Goal: Communication & Community: Answer question/provide support

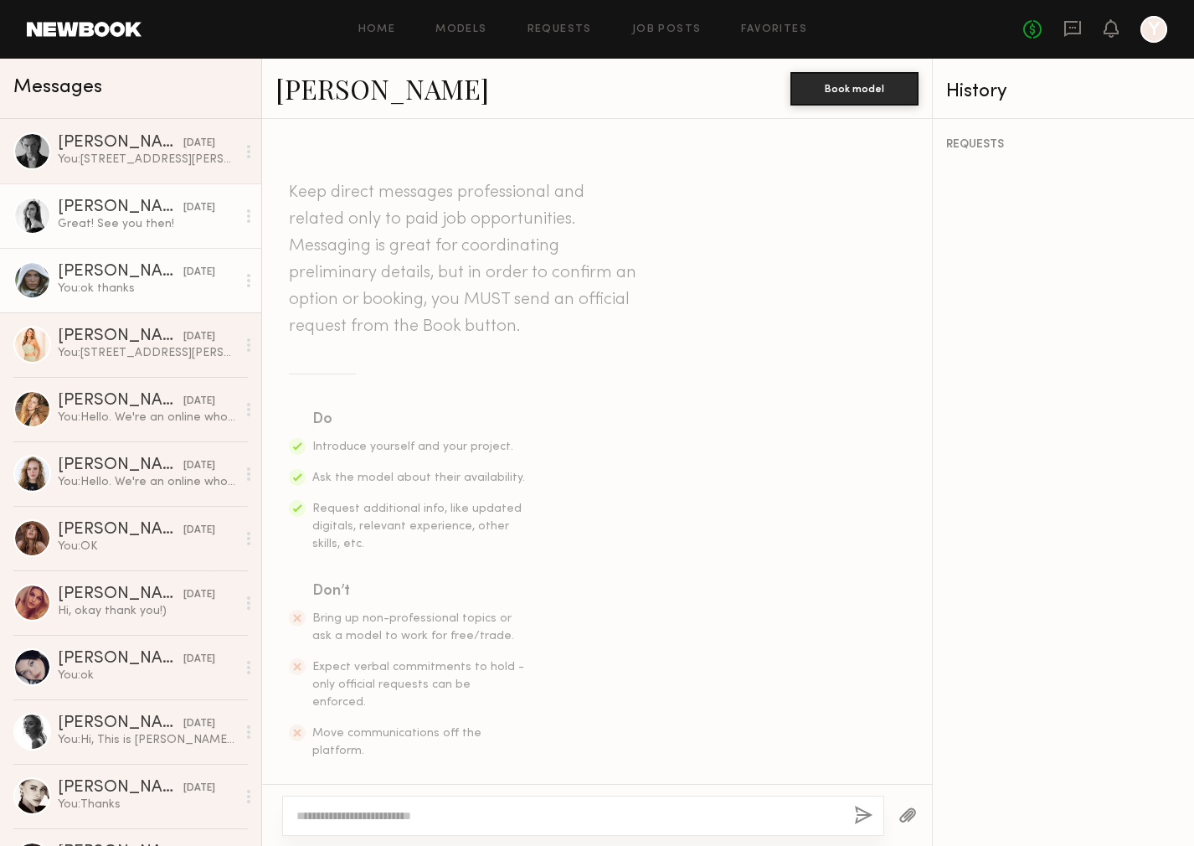
scroll to position [668, 0]
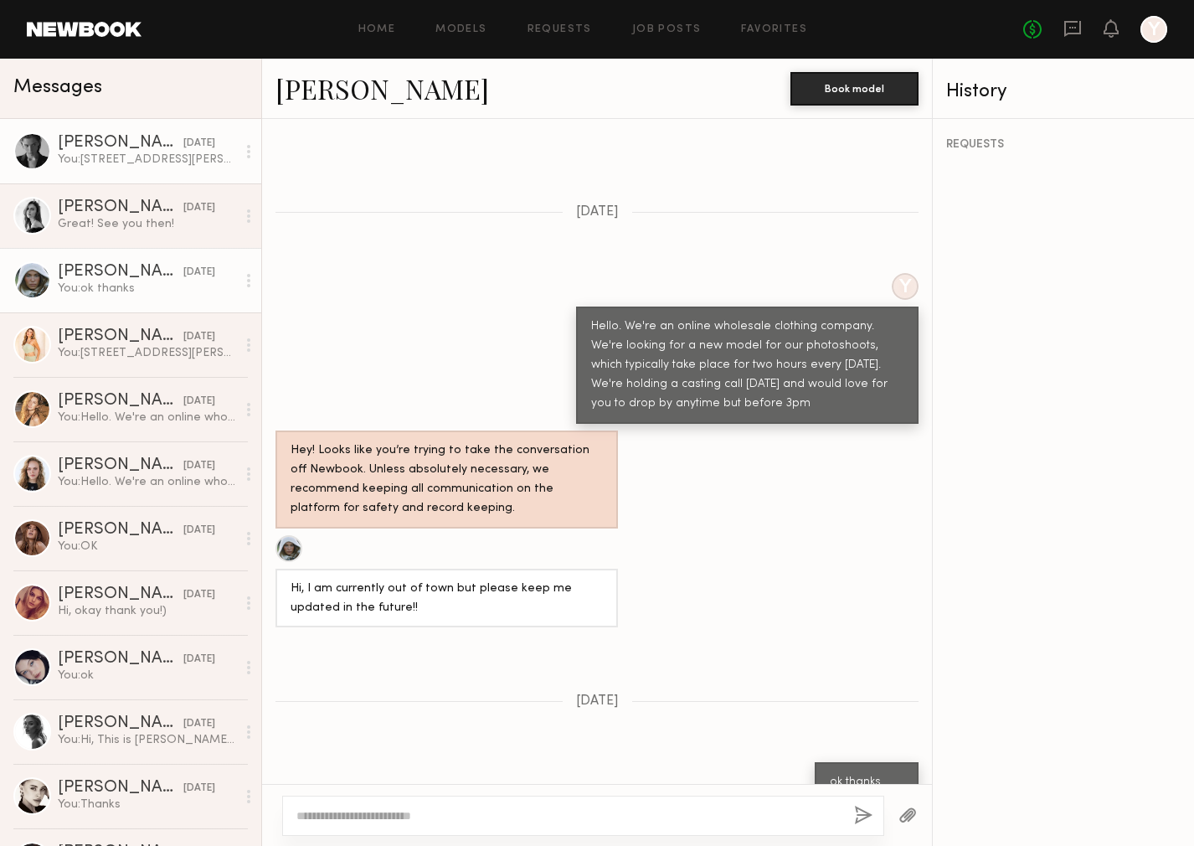
click at [140, 167] on div "You: [STREET_ADDRESS][PERSON_NAME] What time can you be here?" at bounding box center [147, 160] width 178 height 16
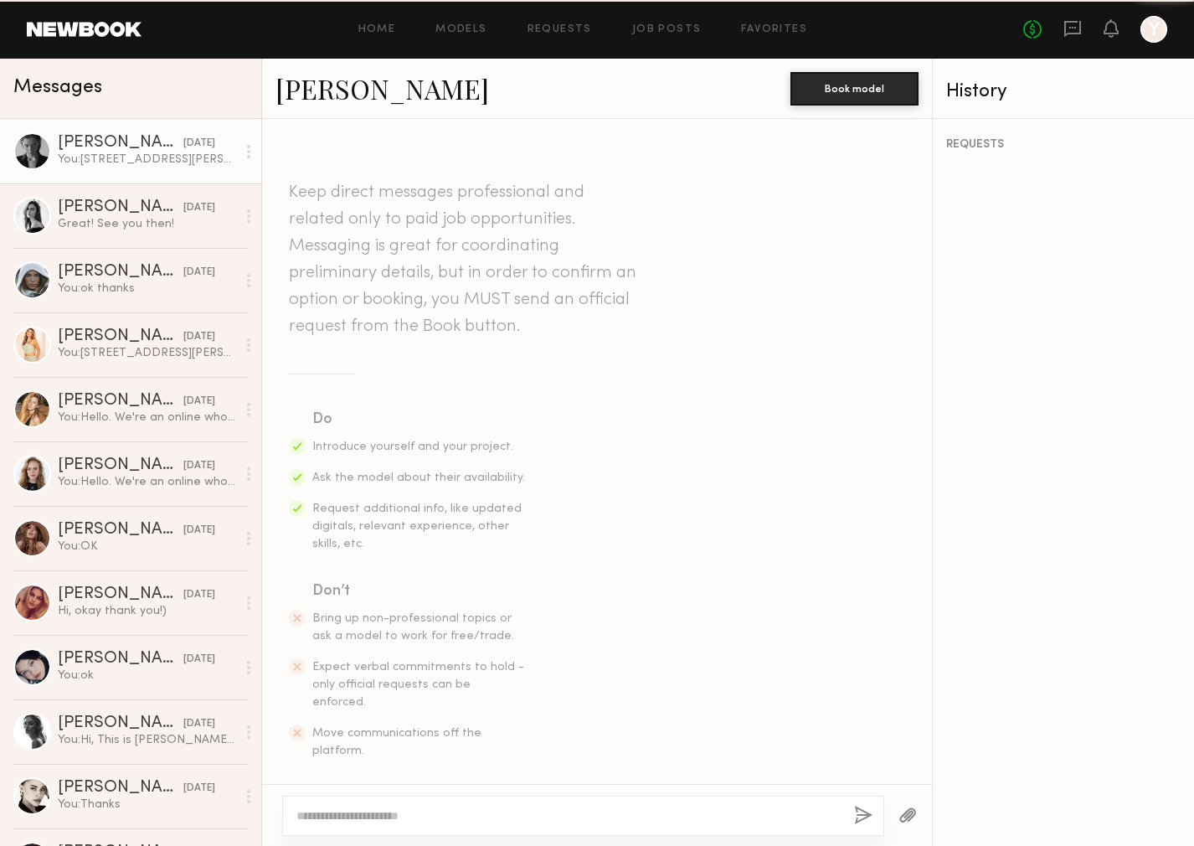
scroll to position [707, 0]
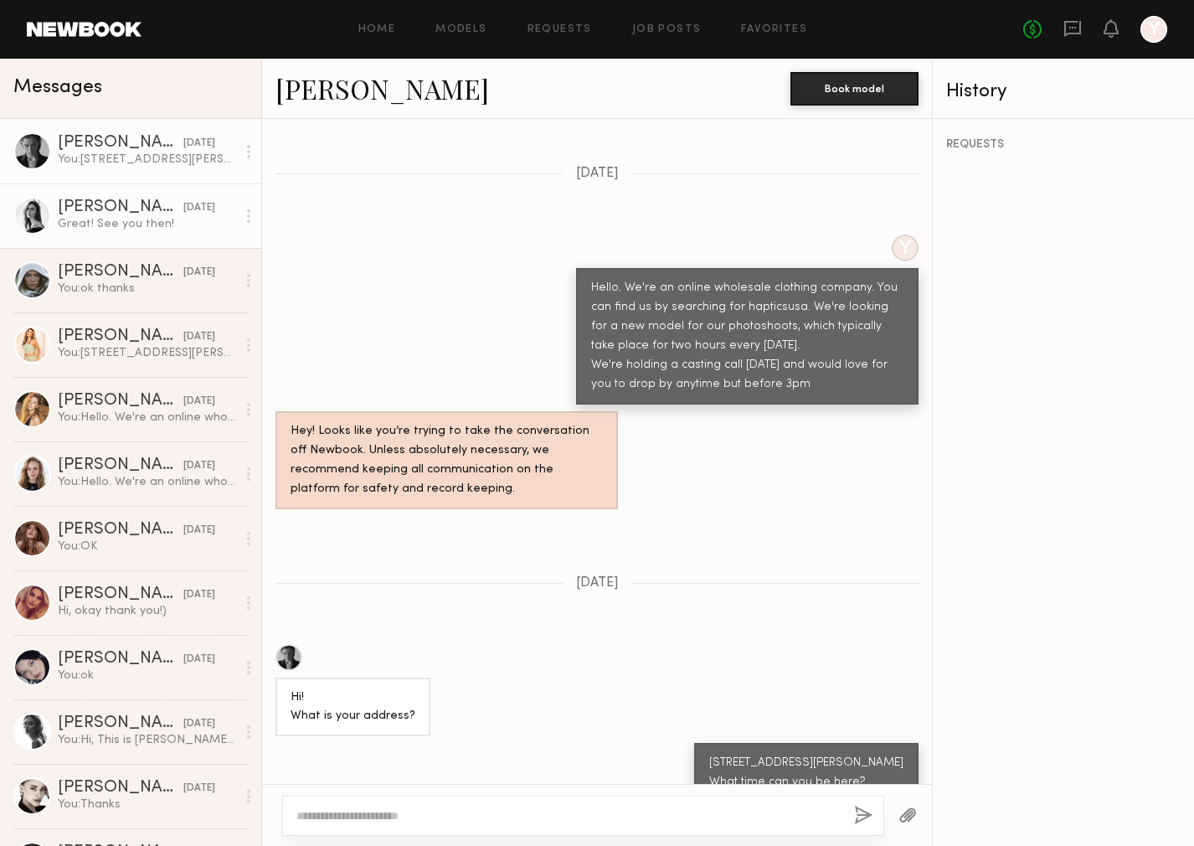
click at [146, 213] on div "[PERSON_NAME]" at bounding box center [121, 207] width 126 height 17
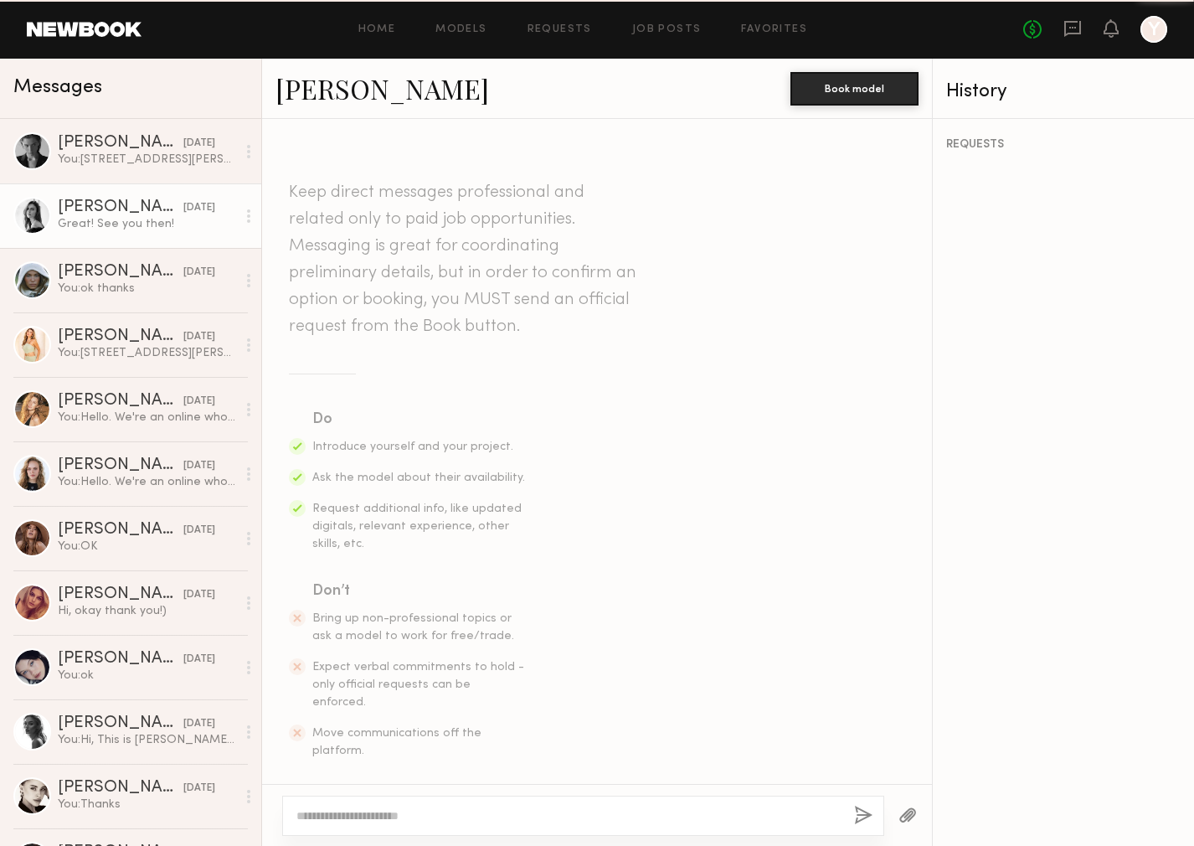
scroll to position [909, 0]
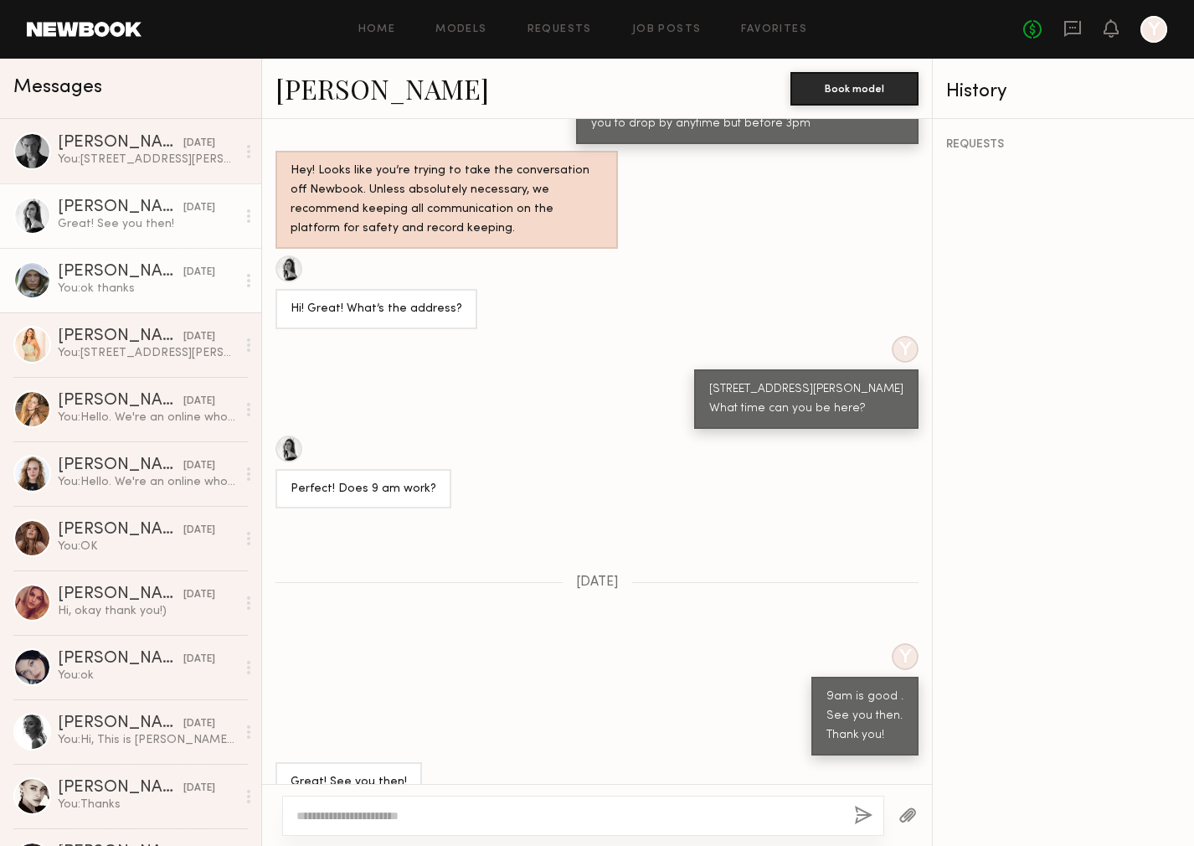
click at [152, 289] on div "You: ok thanks" at bounding box center [147, 289] width 178 height 16
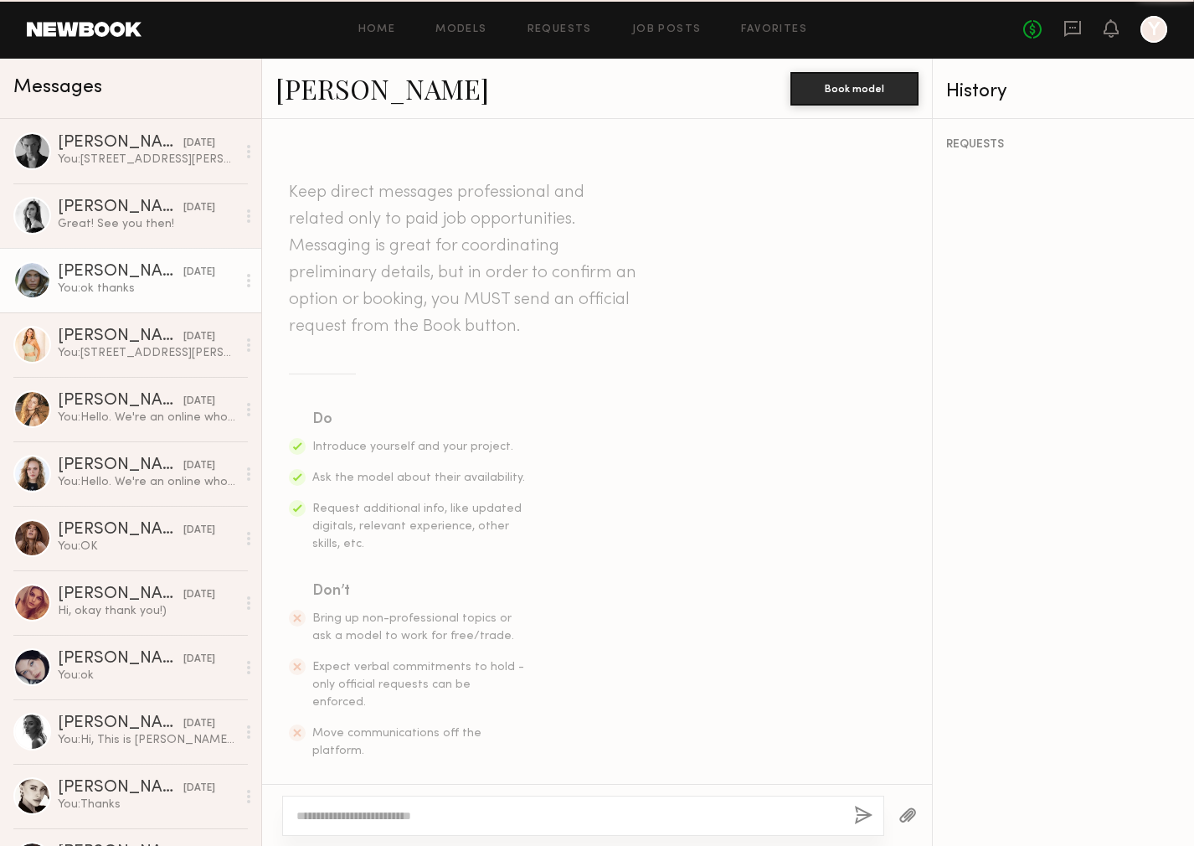
scroll to position [668, 0]
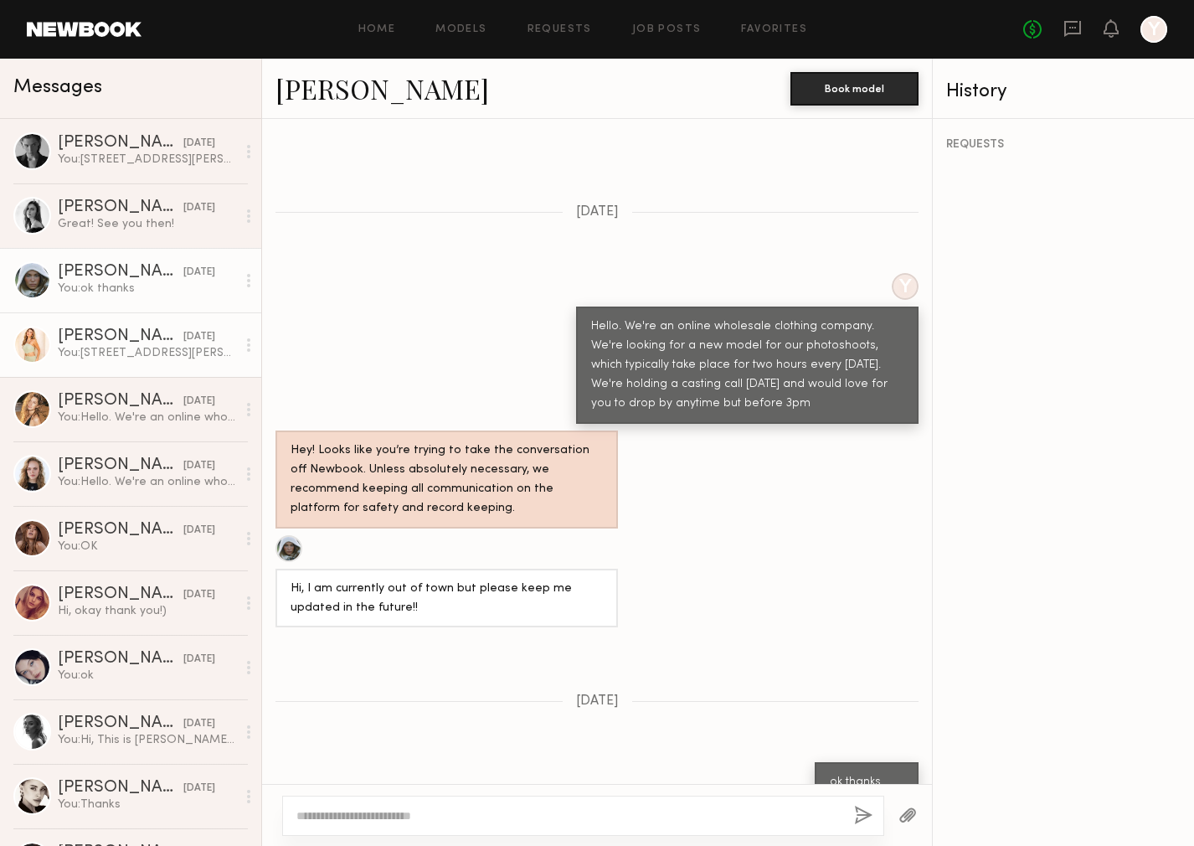
click at [183, 341] on div "[DATE]" at bounding box center [199, 337] width 32 height 16
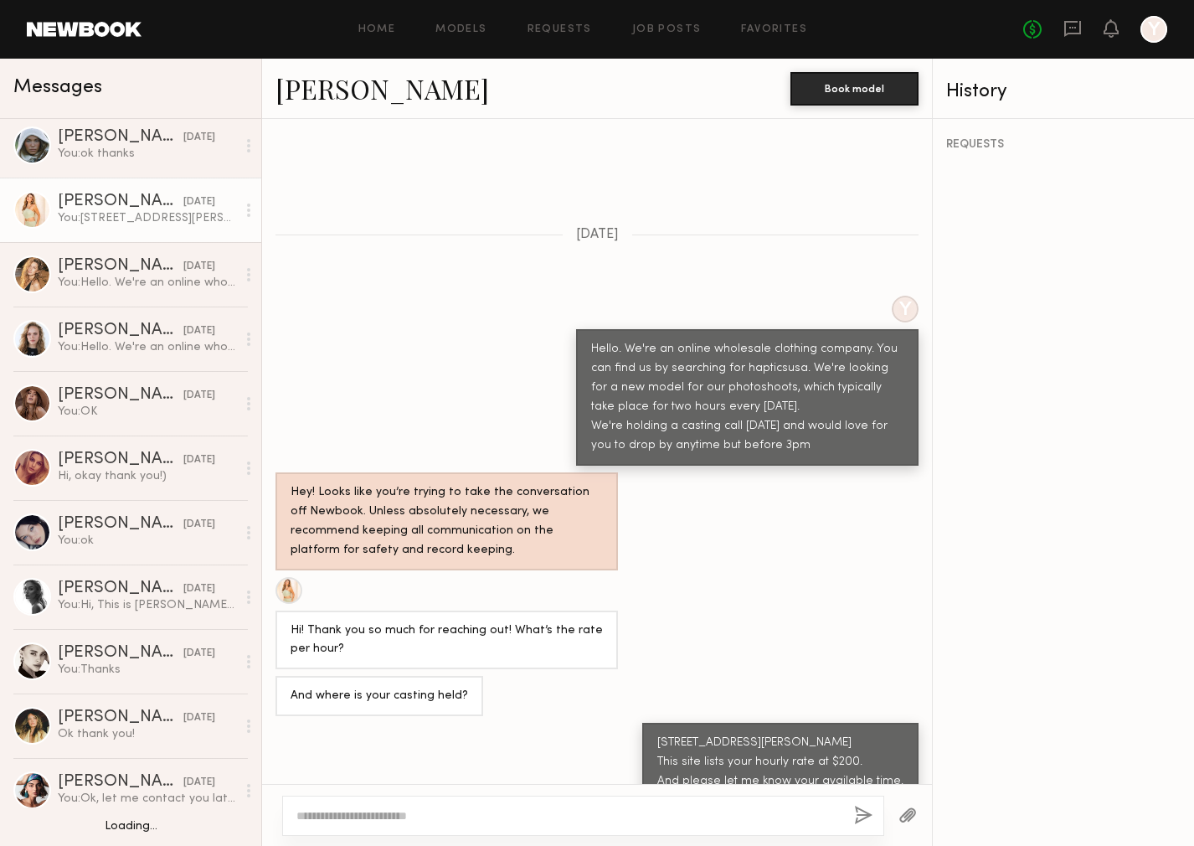
scroll to position [214, 0]
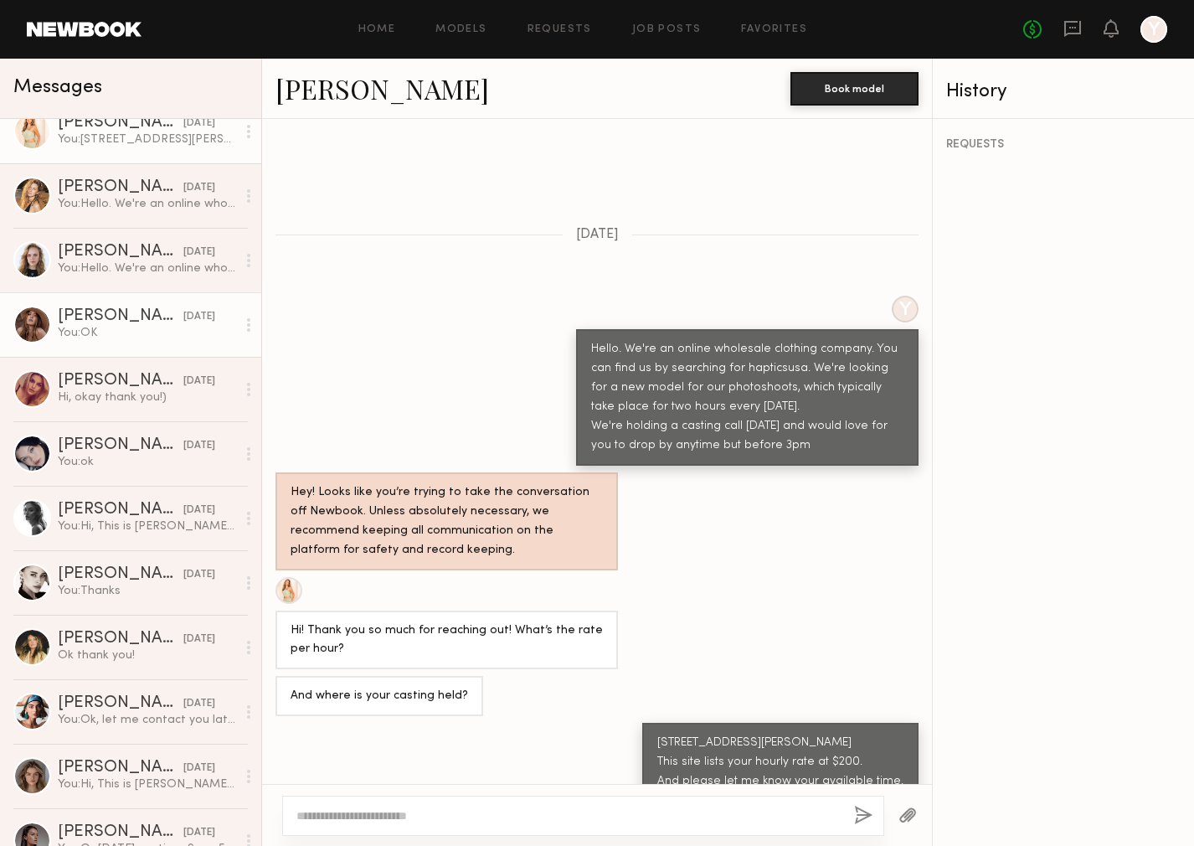
click at [147, 322] on div "[PERSON_NAME]" at bounding box center [121, 316] width 126 height 17
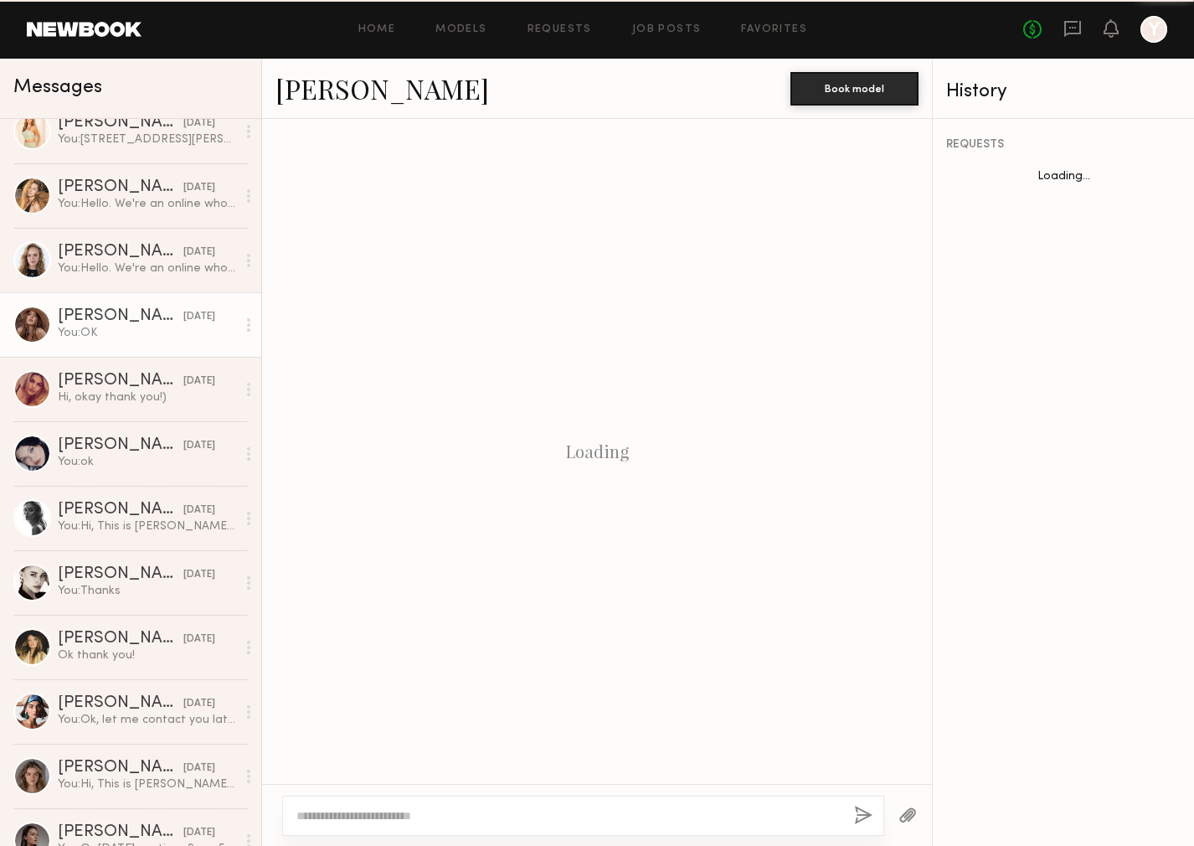
scroll to position [1954, 0]
